Goal: Information Seeking & Learning: Learn about a topic

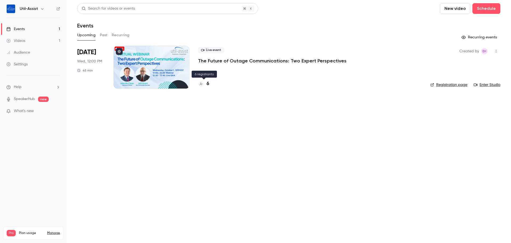
click at [208, 84] on h4 "6" at bounding box center [208, 83] width 3 height 7
click at [47, 32] on link "Events 1" at bounding box center [33, 29] width 67 height 12
